Goal: Connect with others: Connect with other users

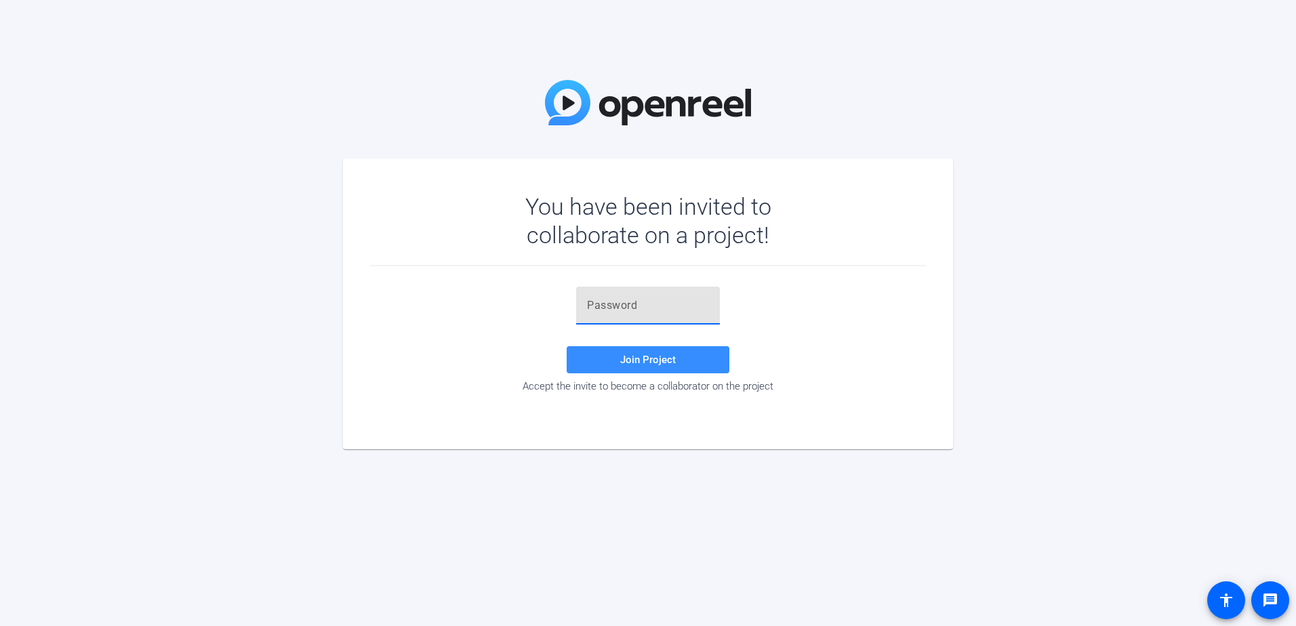
drag, startPoint x: 624, startPoint y: 305, endPoint x: 682, endPoint y: 477, distance: 181.7
click at [624, 305] on input "text" at bounding box center [648, 306] width 122 height 16
click at [654, 298] on input "text" at bounding box center [648, 306] width 122 height 16
type input ",rHqi2"
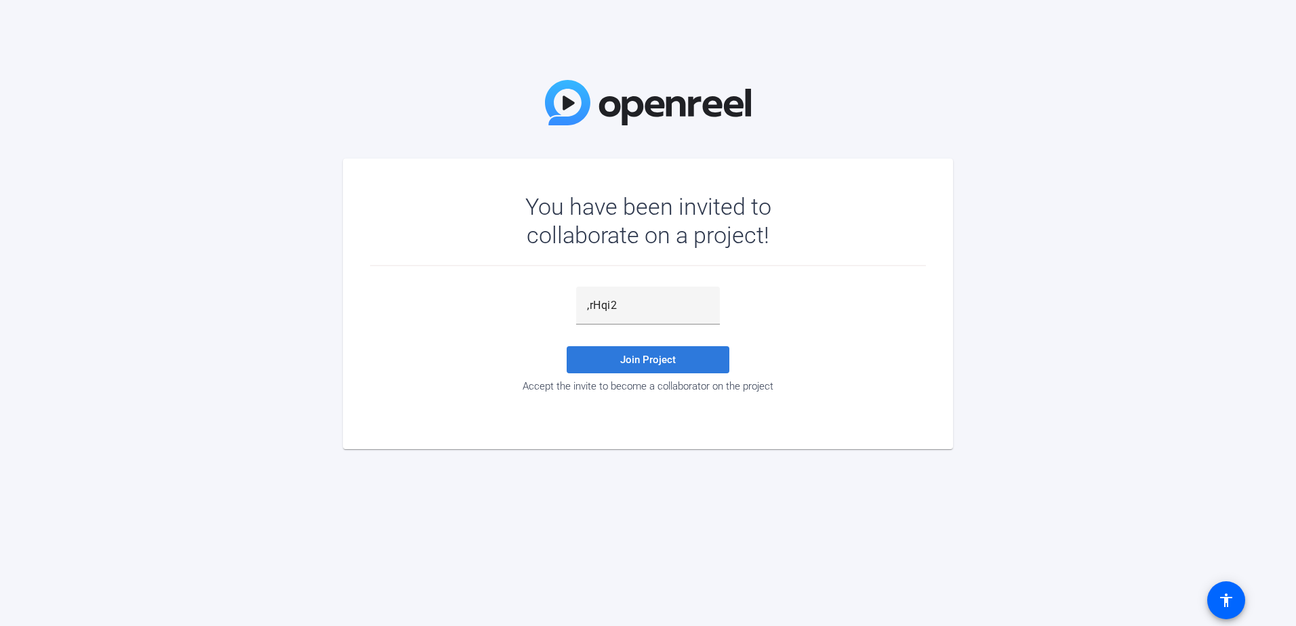
click at [639, 364] on span "Join Project" at bounding box center [648, 360] width 56 height 12
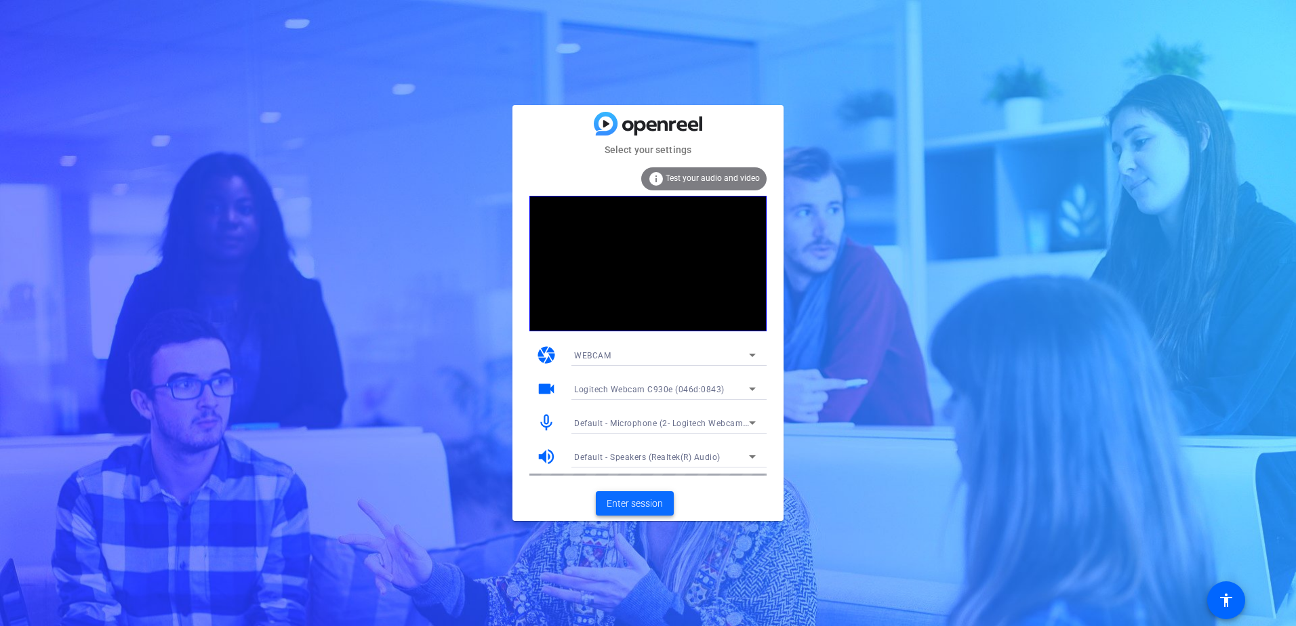
click at [640, 497] on span "Enter session" at bounding box center [635, 504] width 56 height 14
